Goal: Understand process/instructions: Learn how to perform a task or action

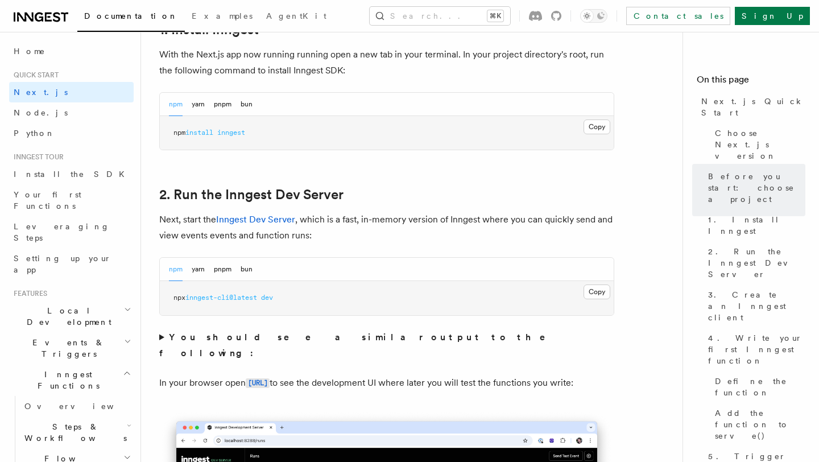
scroll to position [659, 0]
click at [600, 294] on button "Copy Copied" at bounding box center [597, 290] width 27 height 15
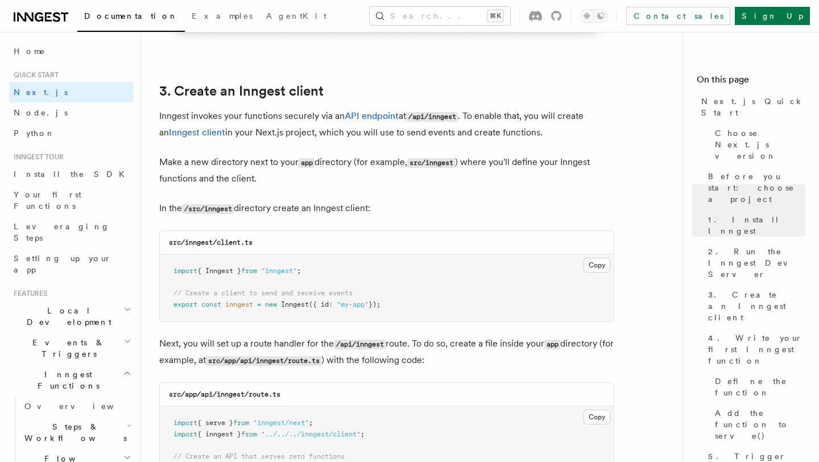
scroll to position [1308, 0]
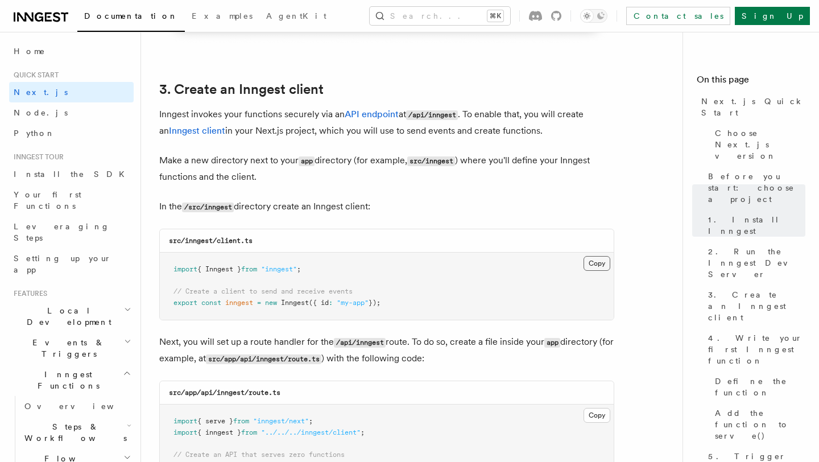
click at [593, 264] on button "Copy Copied" at bounding box center [597, 263] width 27 height 15
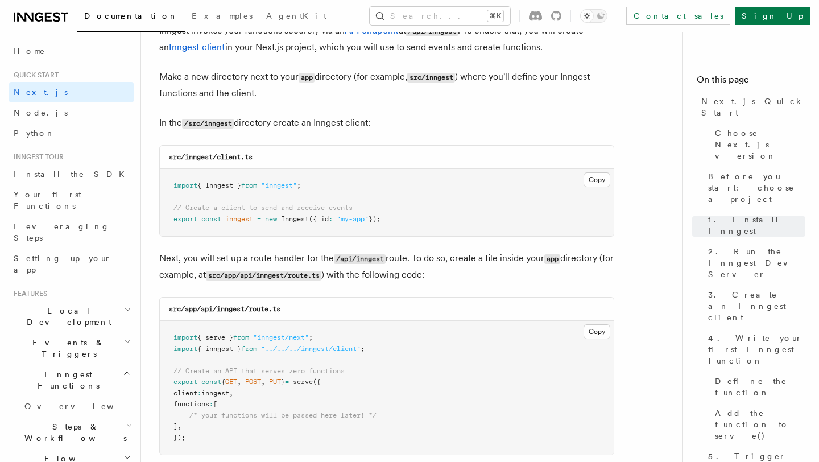
scroll to position [1431, 0]
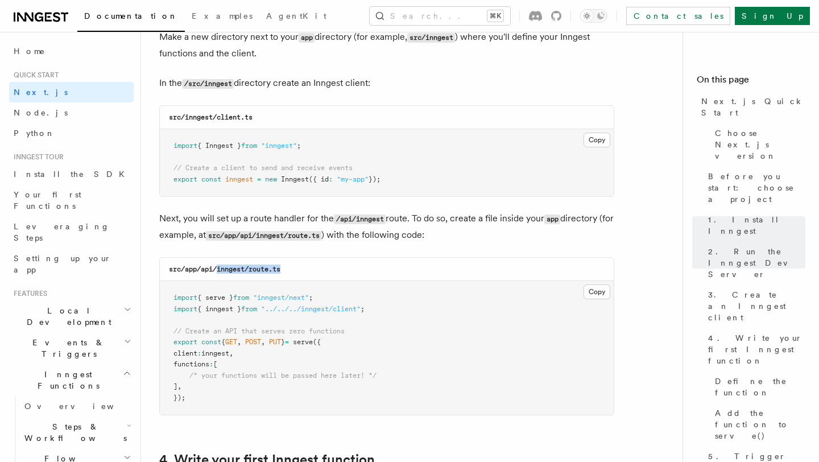
drag, startPoint x: 287, startPoint y: 269, endPoint x: 219, endPoint y: 272, distance: 67.7
click at [219, 272] on div "src/app/api/inngest/route.ts" at bounding box center [387, 269] width 454 height 23
copy code "inngest/route.ts"
click at [590, 299] on button "Copy Copied" at bounding box center [597, 291] width 27 height 15
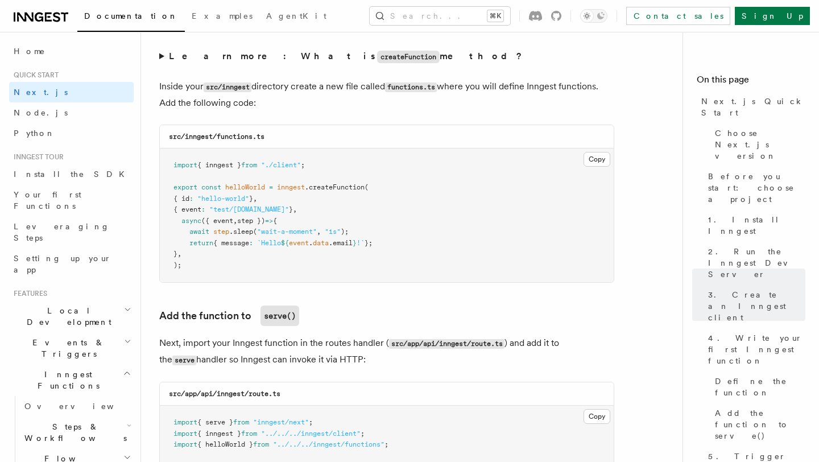
scroll to position [1984, 0]
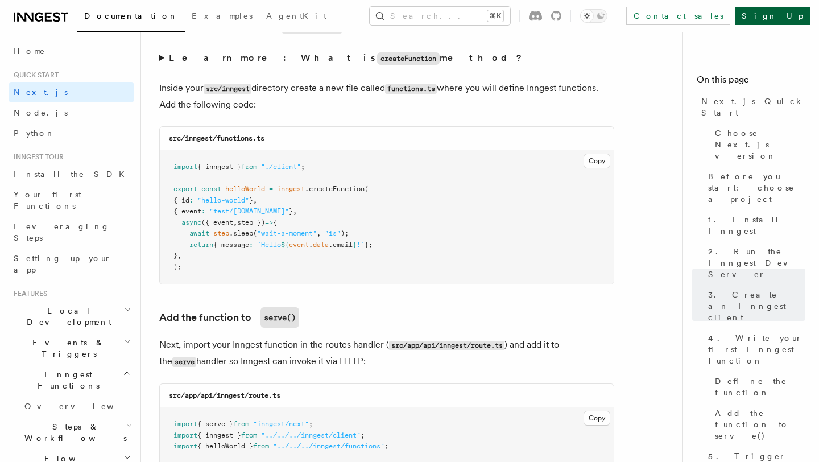
click at [789, 19] on link "Sign Up" at bounding box center [772, 16] width 75 height 18
click at [598, 167] on button "Copy Copied" at bounding box center [597, 161] width 27 height 15
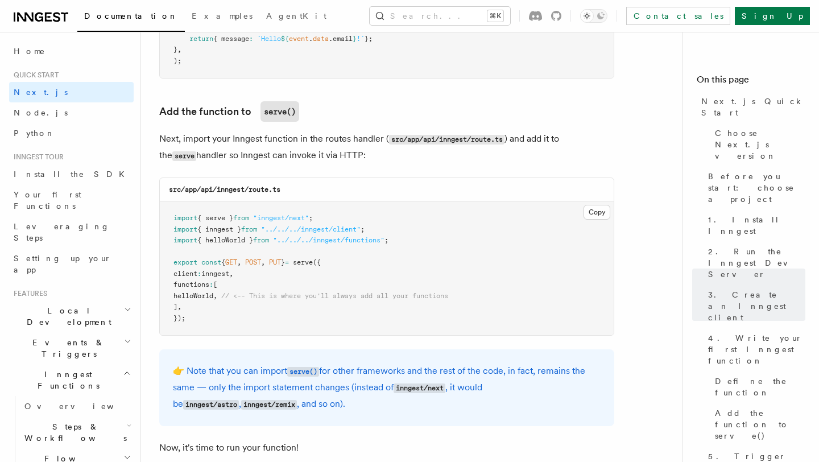
scroll to position [2191, 0]
click at [213, 296] on span "helloWorld" at bounding box center [193, 295] width 40 height 8
copy span "helloWorld"
